Goal: Information Seeking & Learning: Learn about a topic

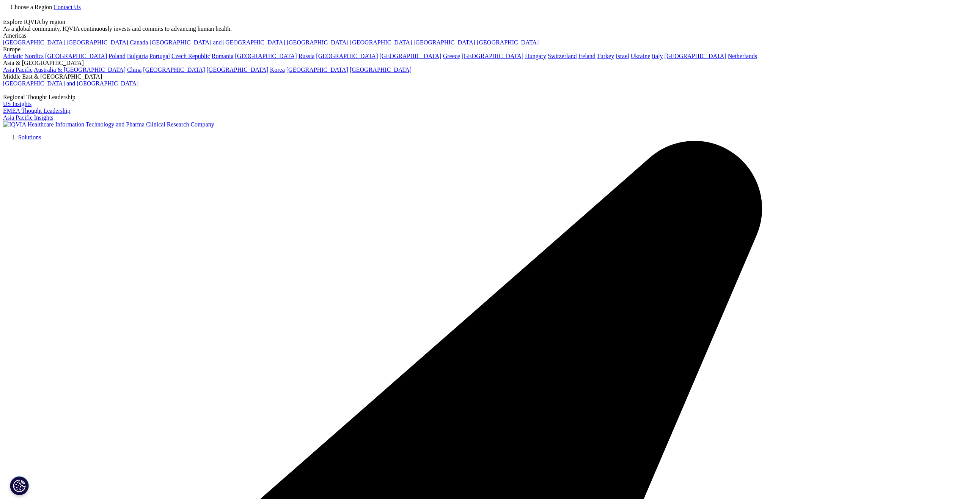
type input "Constructing Defensible AI Platforms in Healthcare"
